Goal: Transaction & Acquisition: Purchase product/service

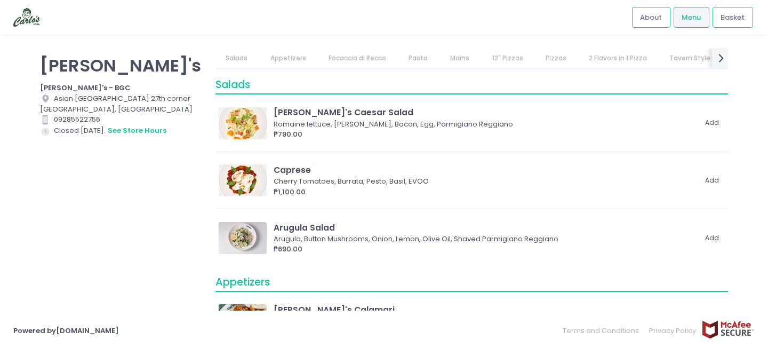
click at [353, 56] on link "Focaccia di Recco" at bounding box center [357, 58] width 78 height 20
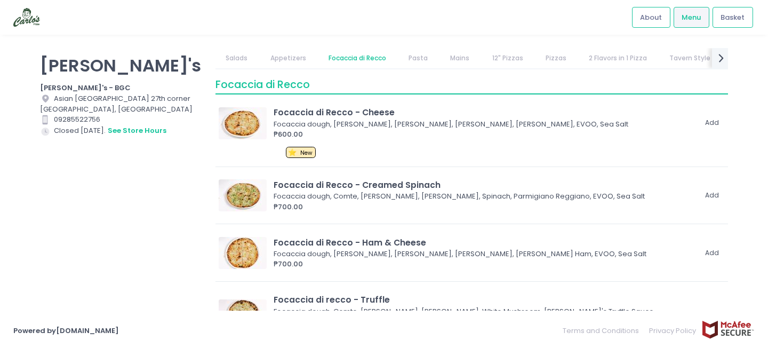
click at [353, 56] on link "Focaccia di Recco" at bounding box center [357, 58] width 78 height 20
click at [266, 53] on link "Appetizers" at bounding box center [288, 58] width 57 height 20
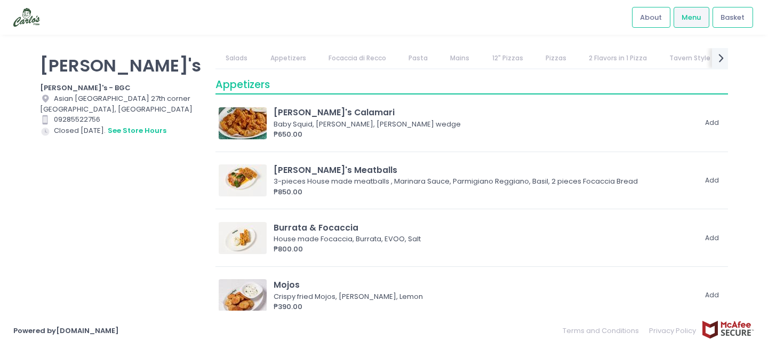
click at [240, 60] on link "Salads" at bounding box center [237, 58] width 43 height 20
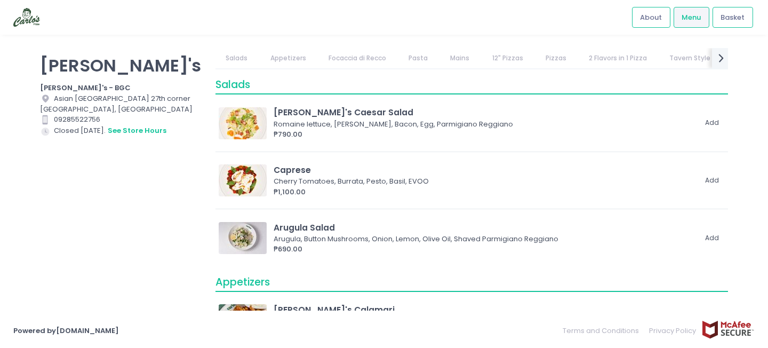
click at [305, 59] on link "Appetizers" at bounding box center [288, 58] width 57 height 20
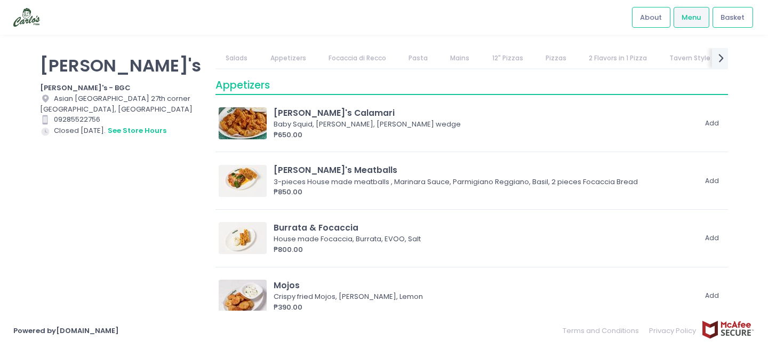
click at [357, 67] on link "Focaccia di Recco" at bounding box center [357, 58] width 78 height 20
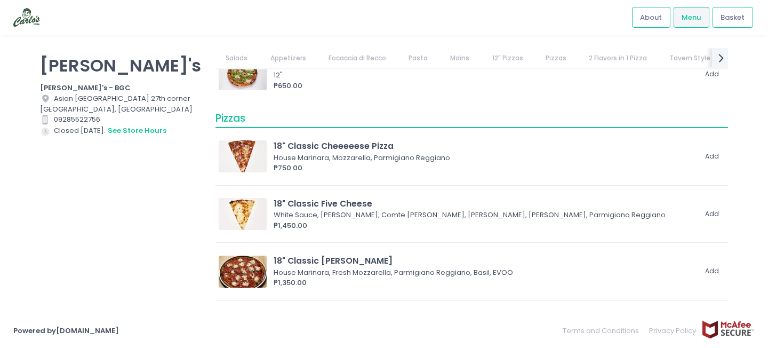
scroll to position [1991, 0]
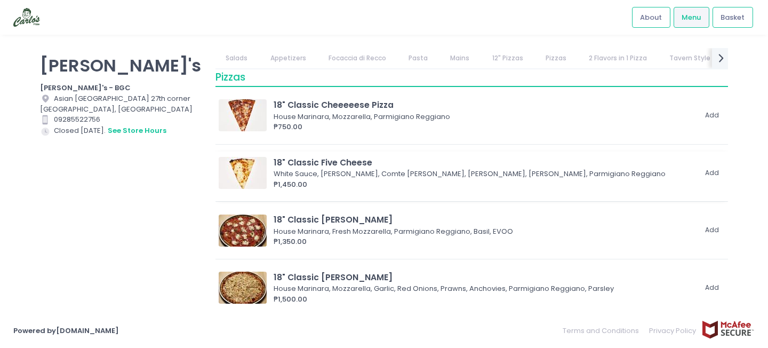
click at [366, 177] on div "White Sauce, [PERSON_NAME], Comte [PERSON_NAME], [PERSON_NAME], [PERSON_NAME], …" at bounding box center [483, 174] width 419 height 11
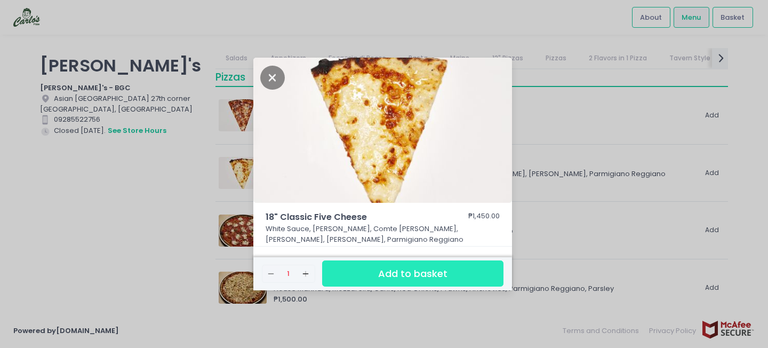
click at [374, 265] on button "Add to basket" at bounding box center [412, 273] width 181 height 26
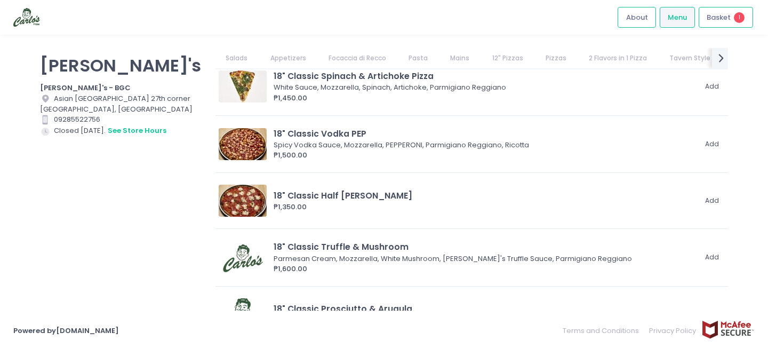
scroll to position [2594, 0]
click at [385, 158] on div "₱1,500.00" at bounding box center [485, 155] width 422 height 11
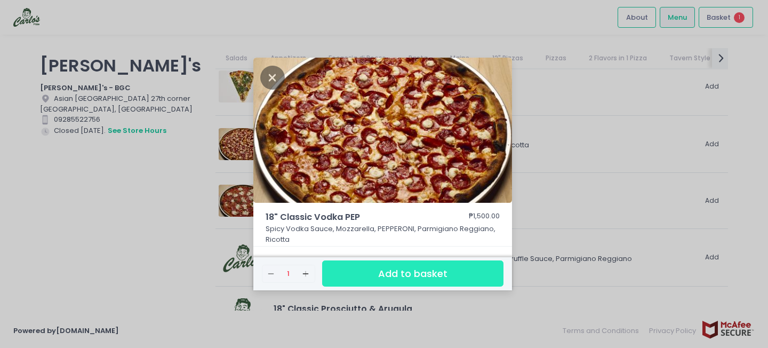
click at [401, 269] on button "Add to basket" at bounding box center [412, 273] width 181 height 26
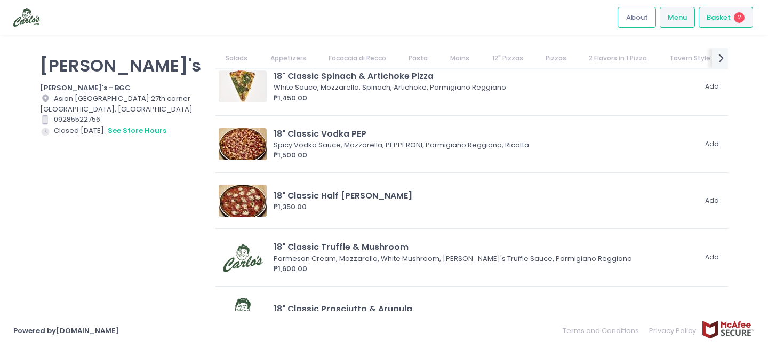
click at [722, 13] on span "Basket" at bounding box center [719, 17] width 24 height 11
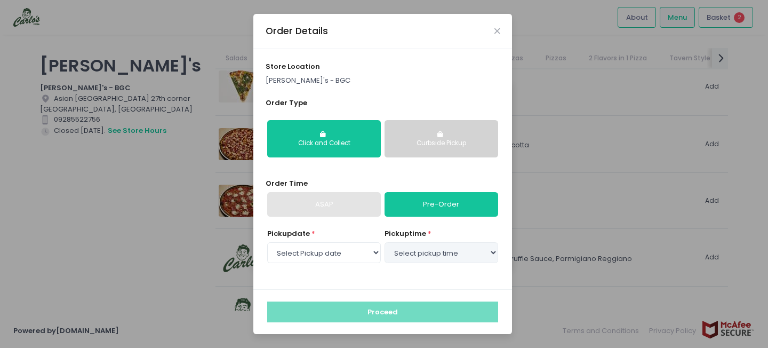
click at [408, 145] on div "Curbside Pickup" at bounding box center [441, 144] width 99 height 10
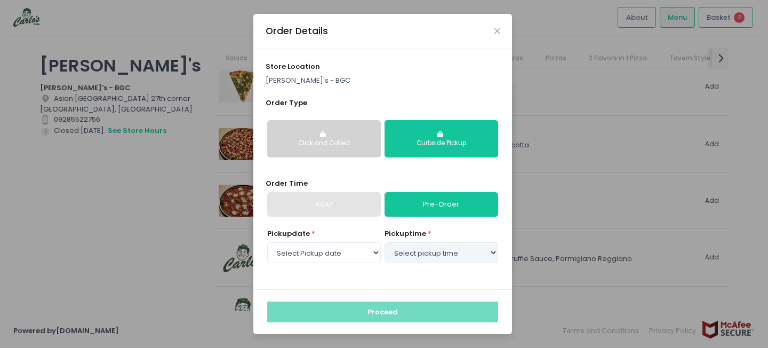
click at [308, 146] on div "Click and Collect" at bounding box center [324, 144] width 99 height 10
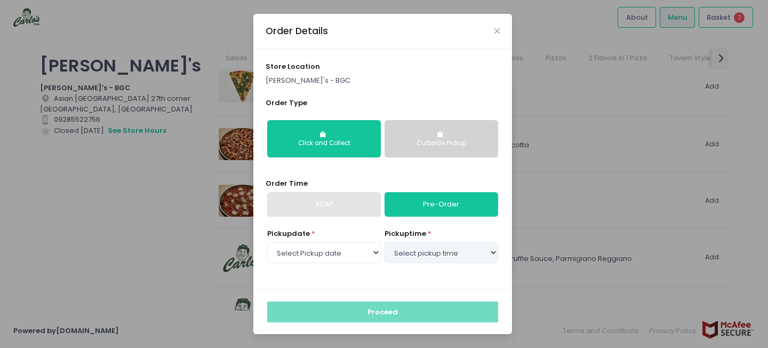
click at [396, 137] on button "Curbside Pickup" at bounding box center [442, 138] width 114 height 37
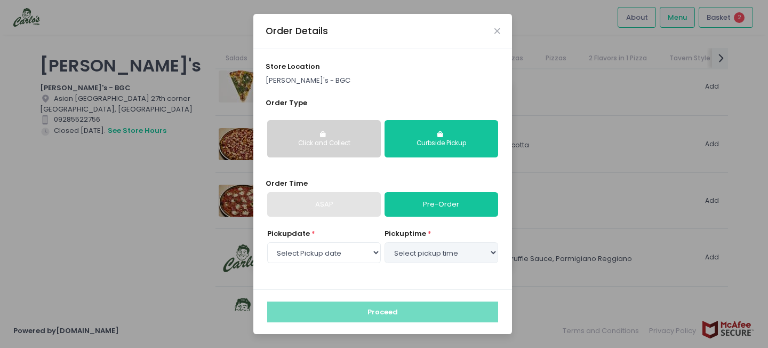
click at [364, 155] on button "Click and Collect" at bounding box center [324, 138] width 114 height 37
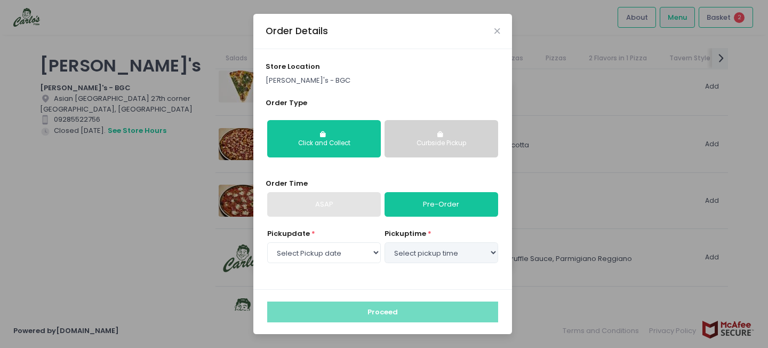
click at [431, 150] on button "Curbside Pickup" at bounding box center [442, 138] width 114 height 37
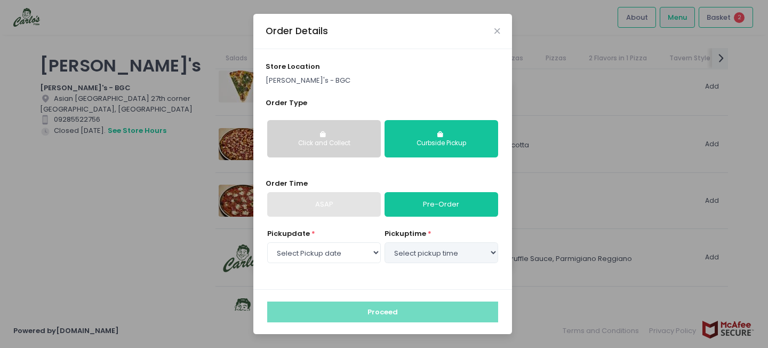
click at [372, 145] on div "Click and Collect" at bounding box center [324, 144] width 99 height 10
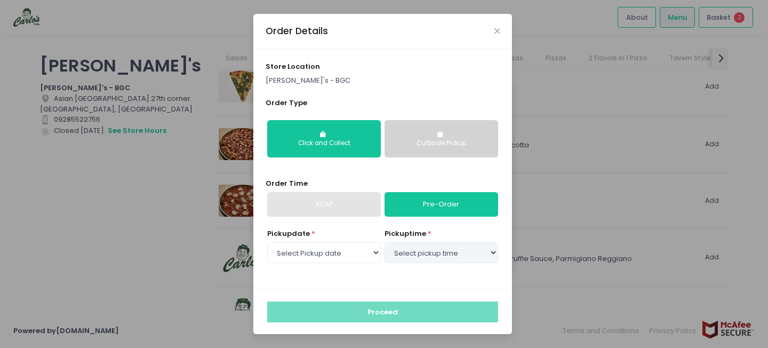
click at [426, 155] on button "Curbside Pickup" at bounding box center [442, 138] width 114 height 37
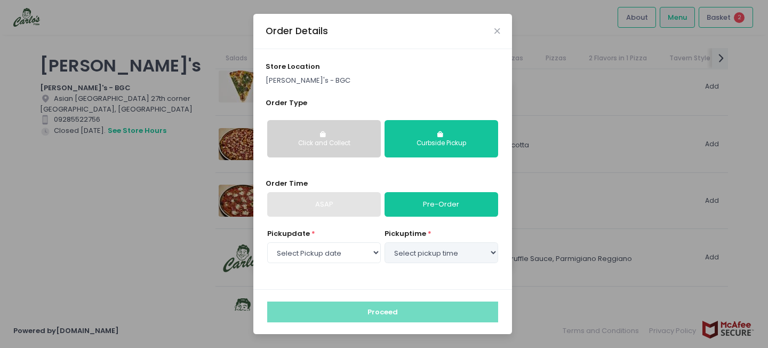
click at [350, 212] on div "ASAP" at bounding box center [324, 204] width 114 height 25
click at [350, 201] on div "ASAP" at bounding box center [324, 204] width 114 height 25
click at [498, 28] on icon "Close" at bounding box center [497, 31] width 5 height 8
